Goal: Transaction & Acquisition: Purchase product/service

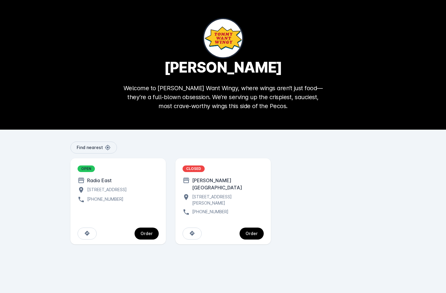
click at [138, 172] on div "OPEN" at bounding box center [118, 168] width 81 height 7
click at [89, 167] on div "OPEN" at bounding box center [86, 168] width 17 height 7
click at [147, 230] on span "continue" at bounding box center [147, 233] width 24 height 14
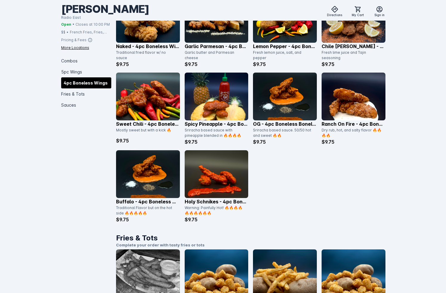
scroll to position [542, 0]
